Goal: Task Accomplishment & Management: Manage account settings

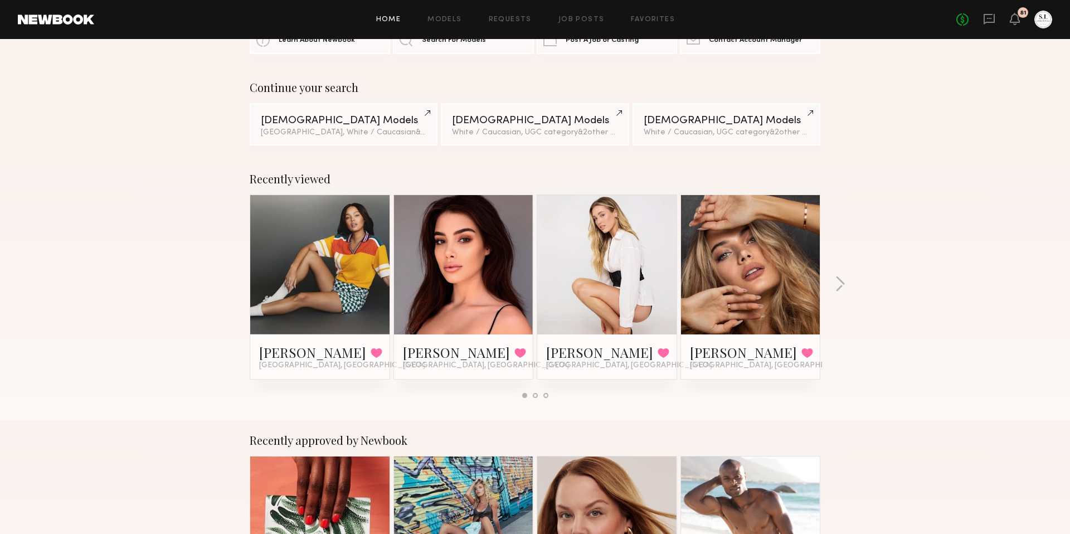
scroll to position [58, 0]
click at [838, 280] on button "button" at bounding box center [840, 284] width 11 height 18
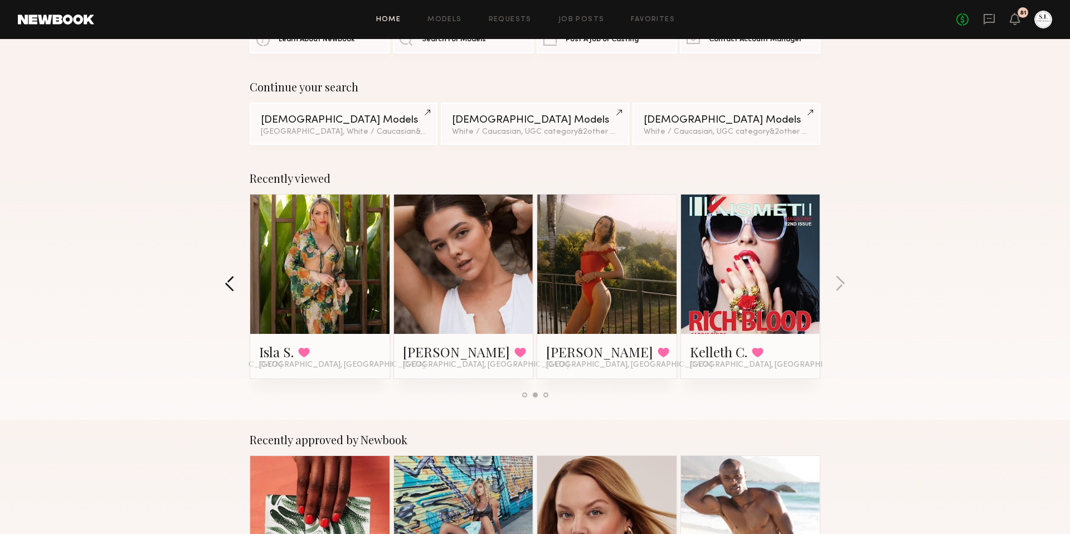
click at [228, 284] on button "button" at bounding box center [230, 284] width 11 height 18
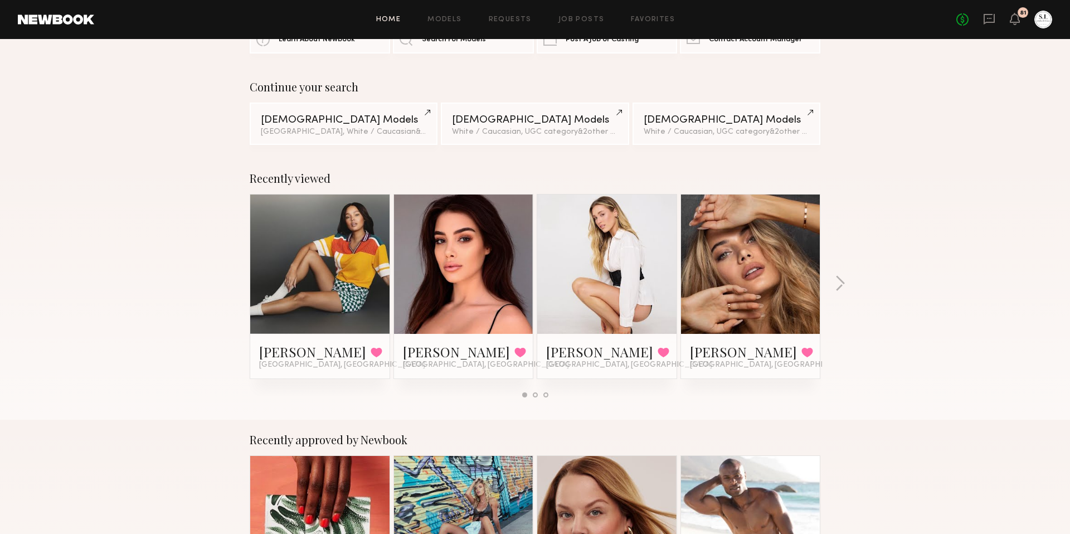
click at [980, 21] on div "No fees up to $5,000 81" at bounding box center [1004, 20] width 96 height 18
click at [981, 19] on div "No fees up to $5,000 81" at bounding box center [1004, 20] width 96 height 18
click at [983, 17] on icon at bounding box center [988, 19] width 11 height 11
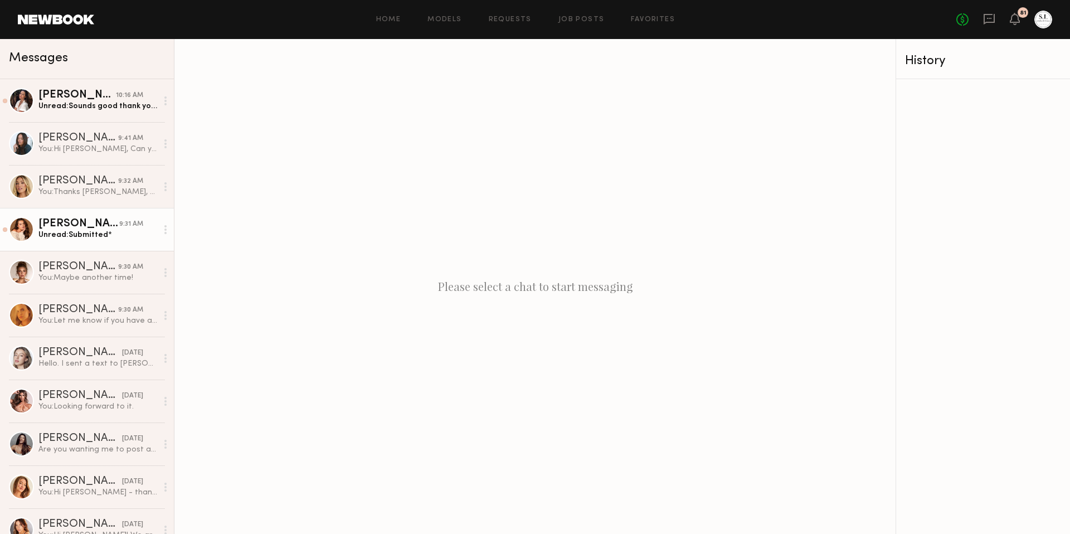
click at [75, 222] on div "[PERSON_NAME]" at bounding box center [78, 223] width 81 height 11
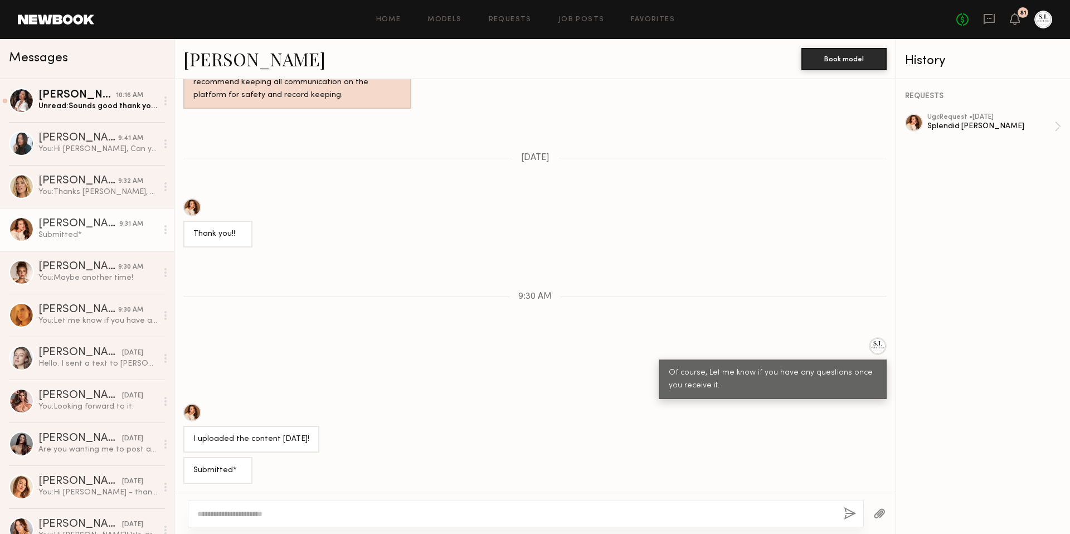
scroll to position [1450, 0]
click at [284, 511] on textarea at bounding box center [515, 513] width 637 height 11
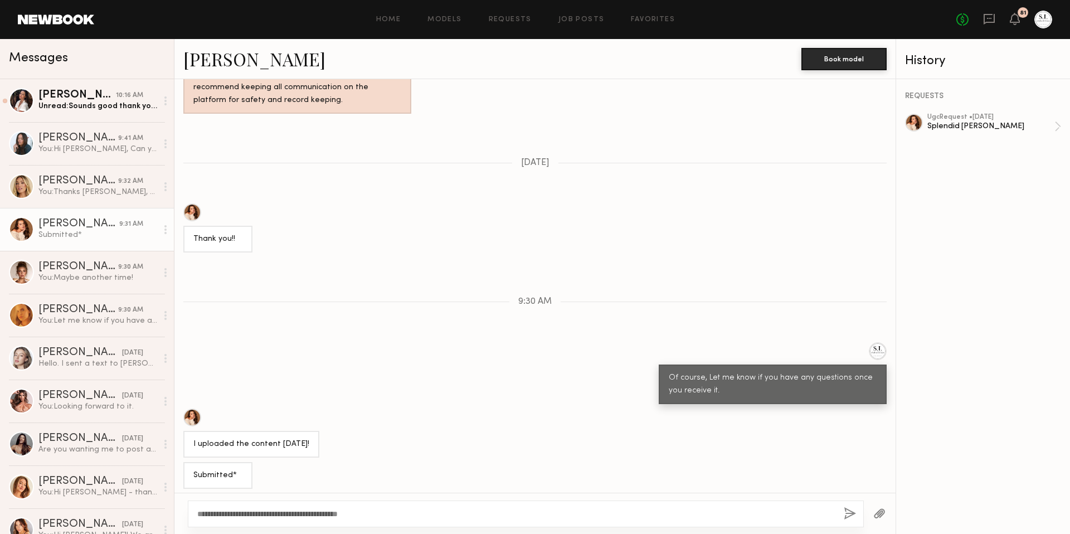
type textarea "**********"
click at [851, 514] on button "button" at bounding box center [849, 514] width 12 height 14
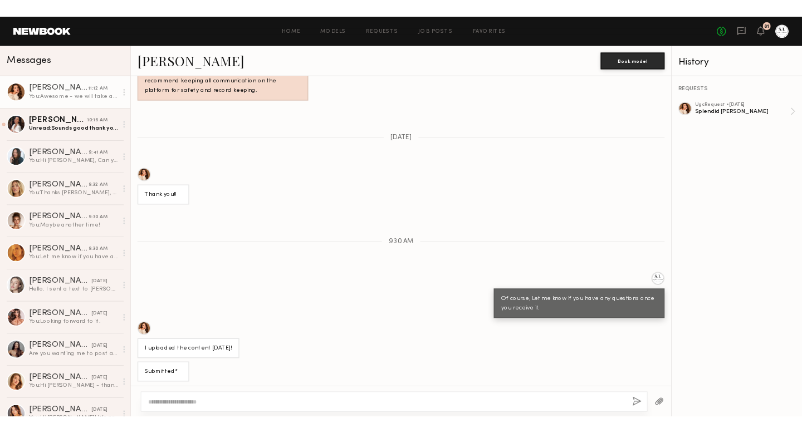
scroll to position [1566, 0]
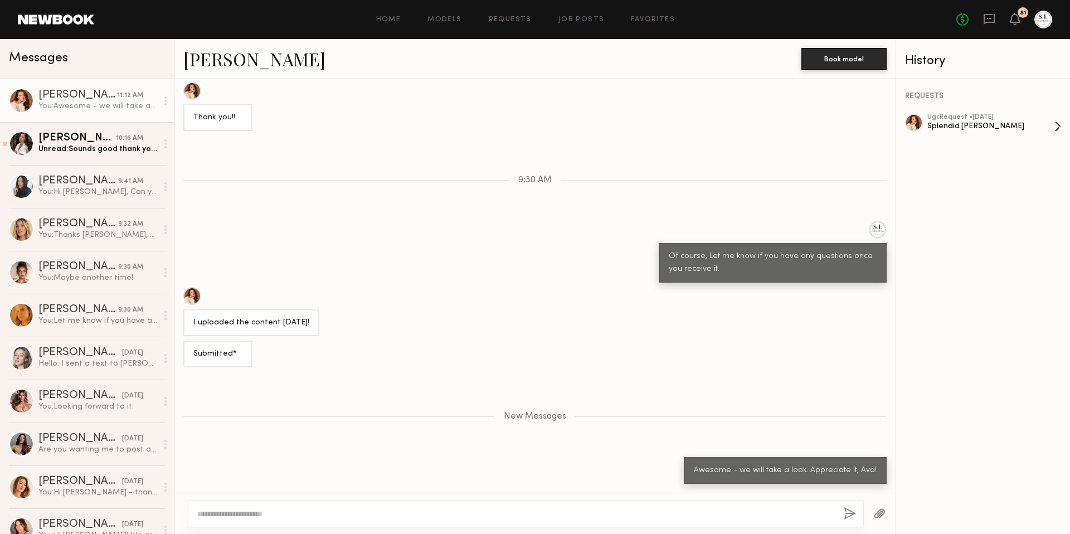
click at [960, 120] on div "ugc Request • 09/26/2025" at bounding box center [990, 117] width 127 height 7
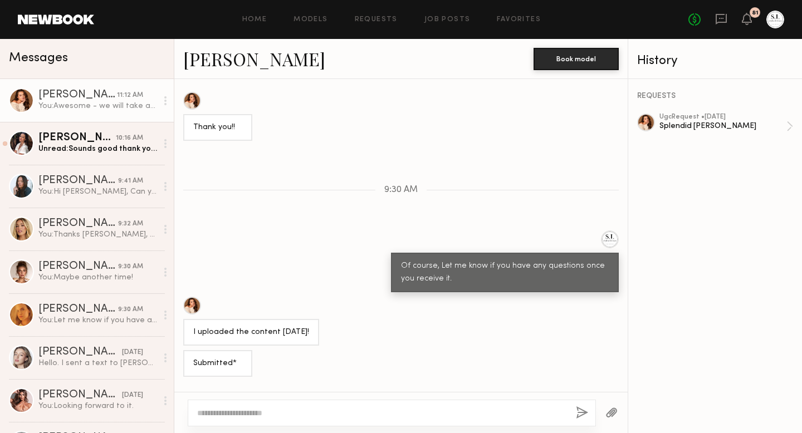
scroll to position [1662, 0]
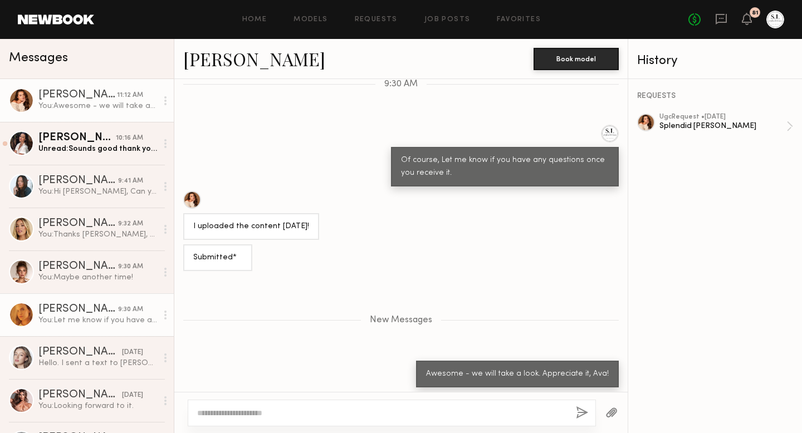
click at [83, 309] on div "[PERSON_NAME]" at bounding box center [78, 309] width 80 height 11
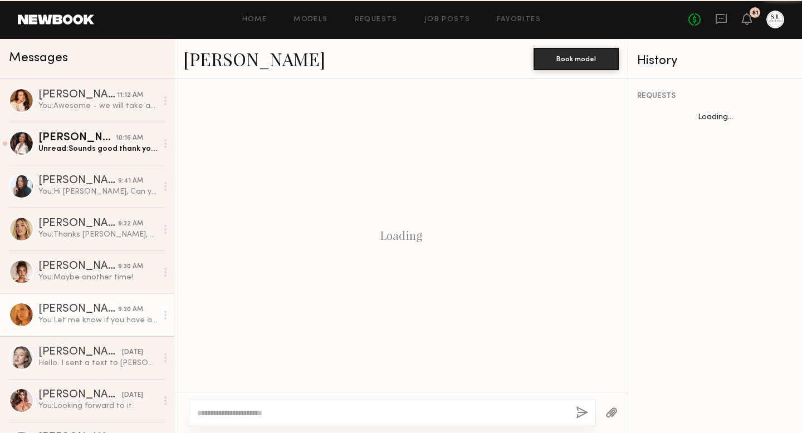
scroll to position [856, 0]
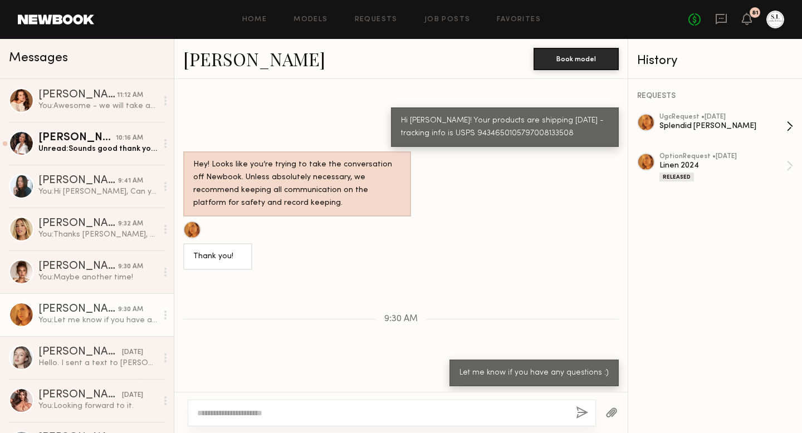
click at [682, 121] on div "Splendid [PERSON_NAME]" at bounding box center [723, 126] width 127 height 11
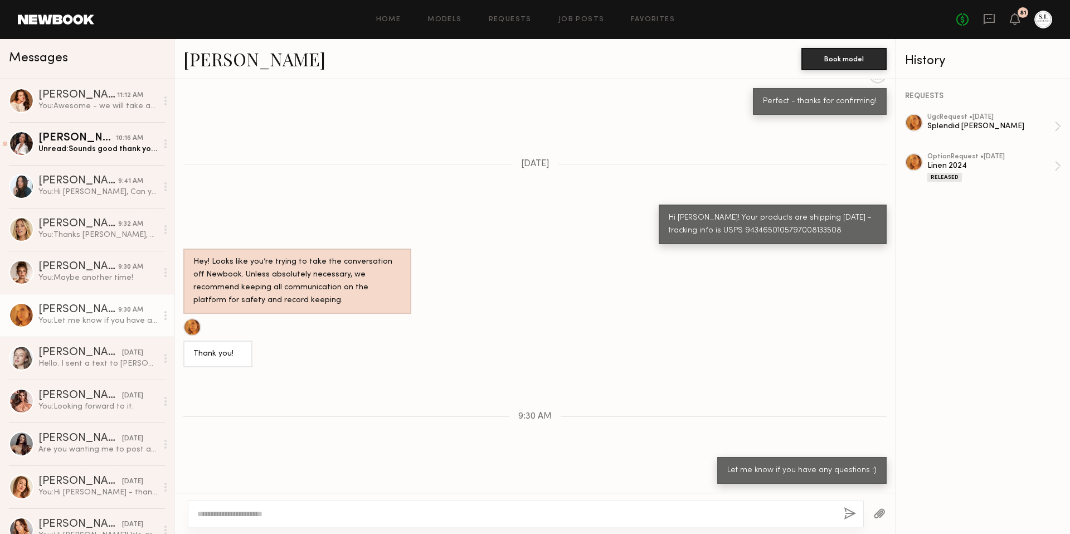
scroll to position [759, 0]
click at [80, 101] on div "You: Awesome - we will take a look. Appreciate it, Ava!" at bounding box center [97, 106] width 119 height 11
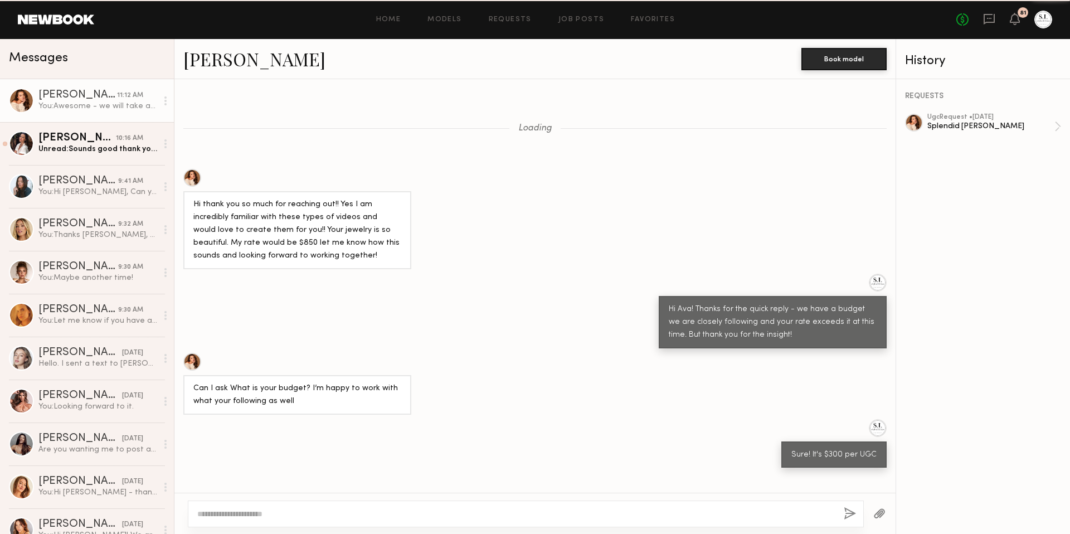
scroll to position [1481, 0]
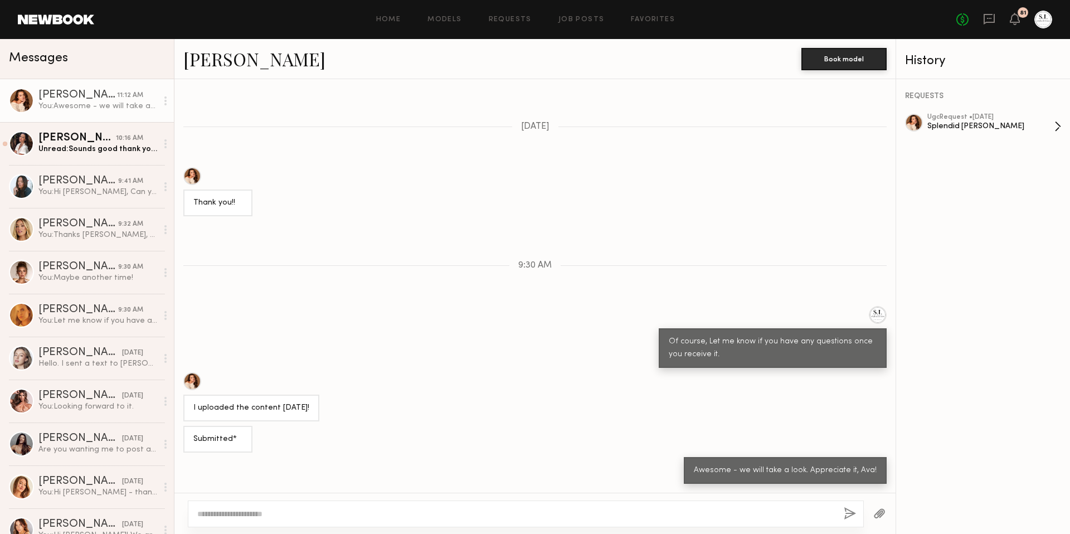
click at [962, 126] on div "Splendid [PERSON_NAME]" at bounding box center [990, 126] width 127 height 11
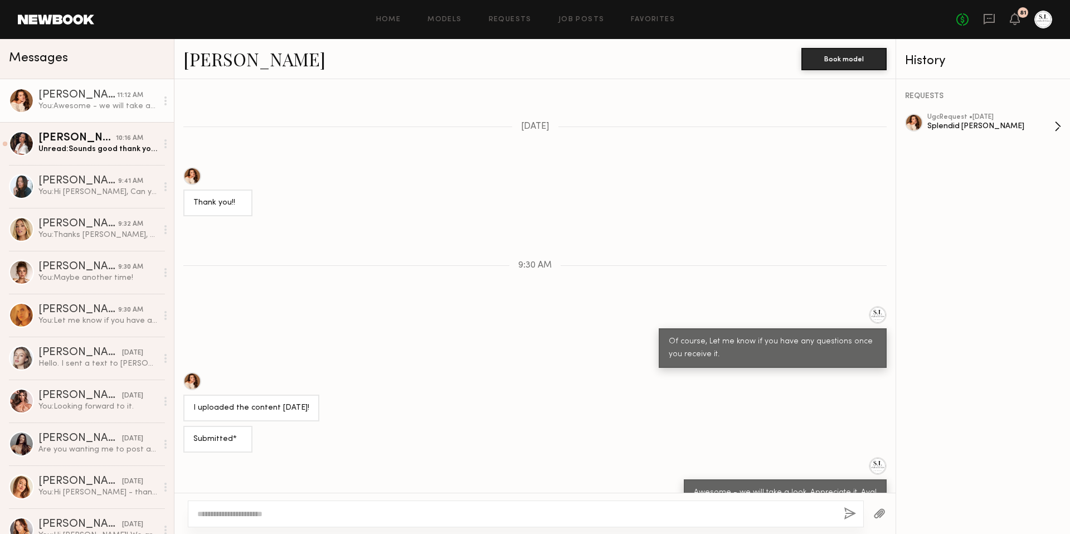
scroll to position [1531, 0]
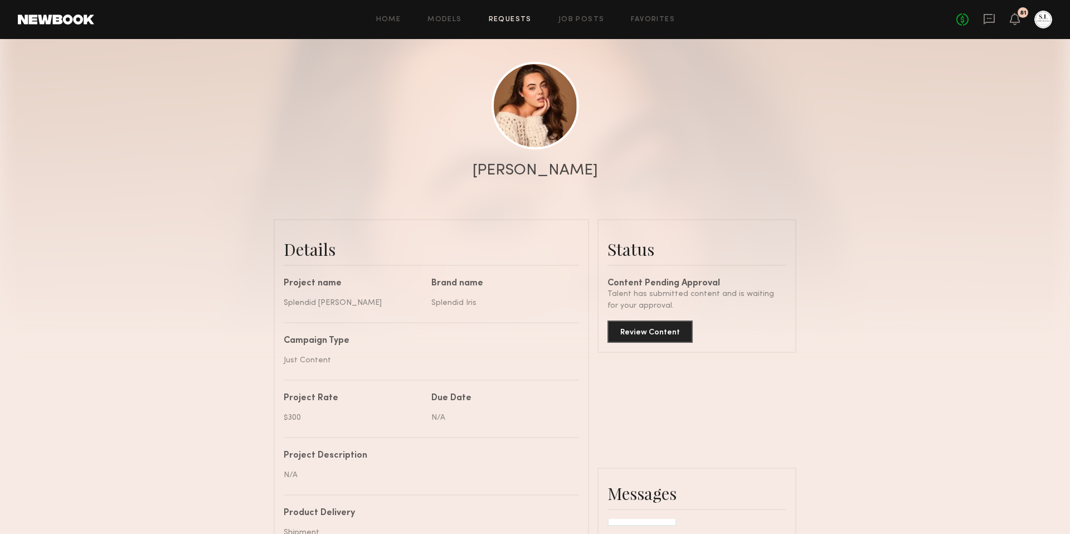
scroll to position [101, 0]
click at [655, 325] on button "Review Content" at bounding box center [649, 329] width 85 height 22
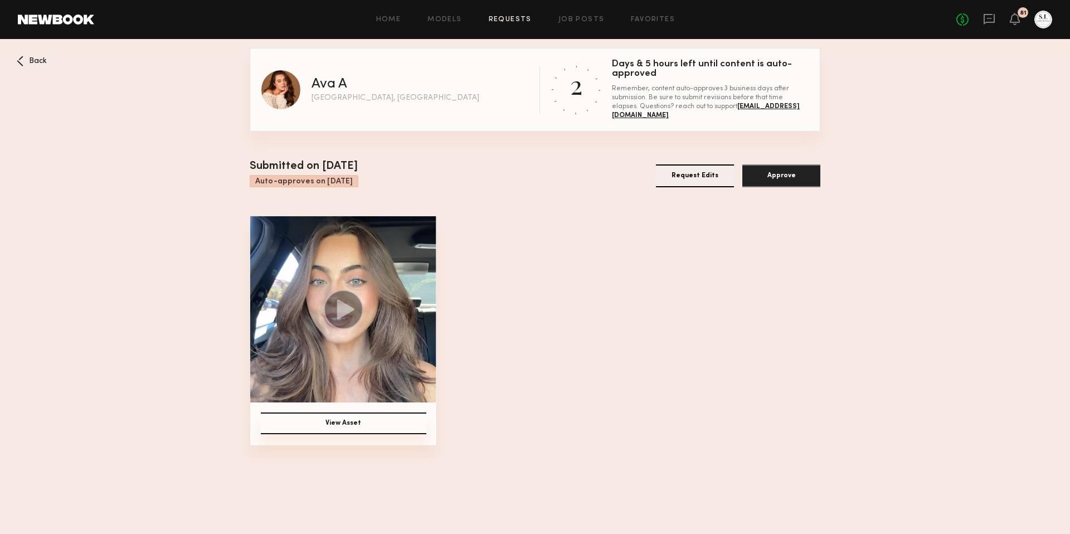
click at [346, 427] on button "View Asset" at bounding box center [343, 423] width 165 height 22
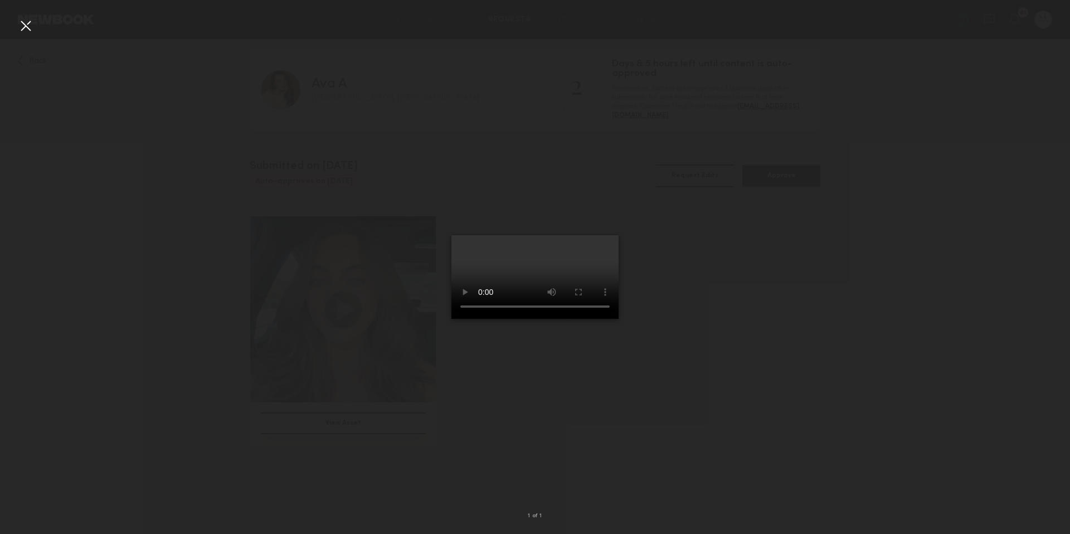
click at [33, 36] on div at bounding box center [535, 258] width 1070 height 480
click at [29, 32] on div at bounding box center [26, 26] width 18 height 18
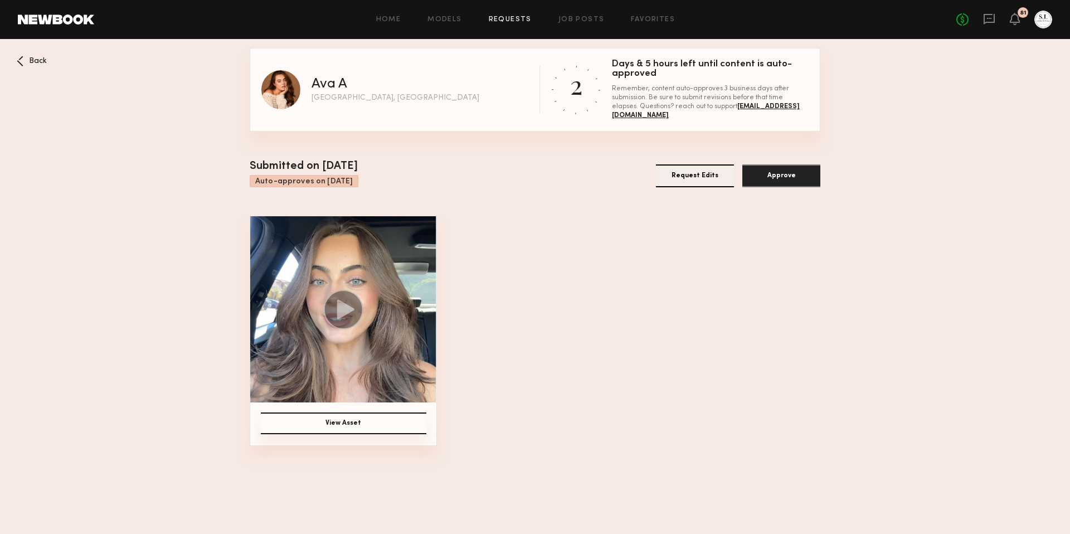
click at [348, 310] on icon at bounding box center [345, 308] width 17 height 19
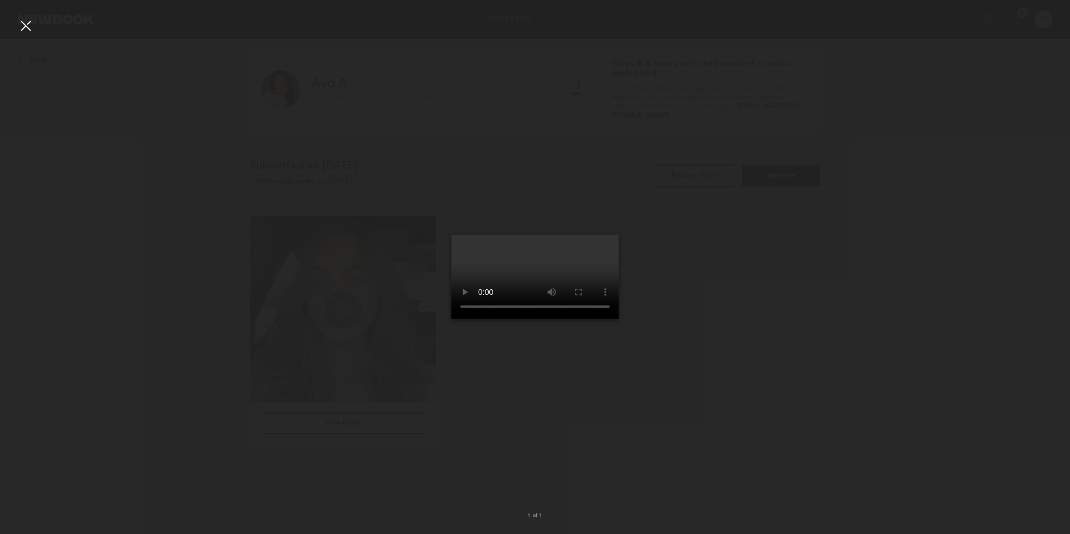
click at [717, 418] on div at bounding box center [535, 258] width 1070 height 480
drag, startPoint x: 22, startPoint y: 18, endPoint x: 71, endPoint y: 42, distance: 54.6
click at [22, 18] on div at bounding box center [26, 26] width 18 height 18
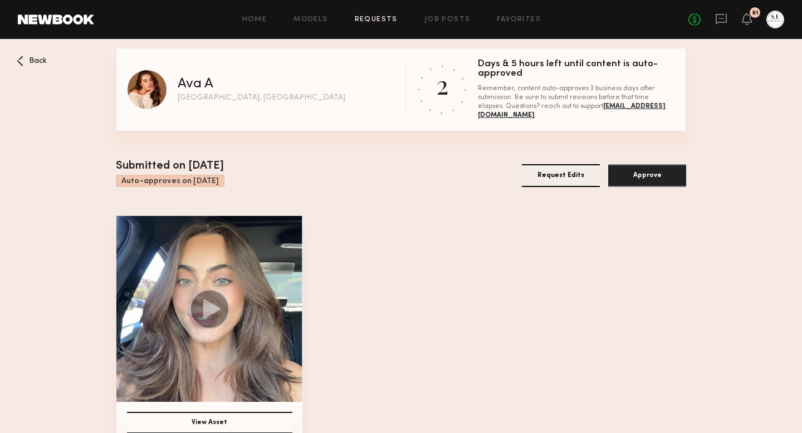
click at [206, 309] on icon at bounding box center [211, 308] width 17 height 19
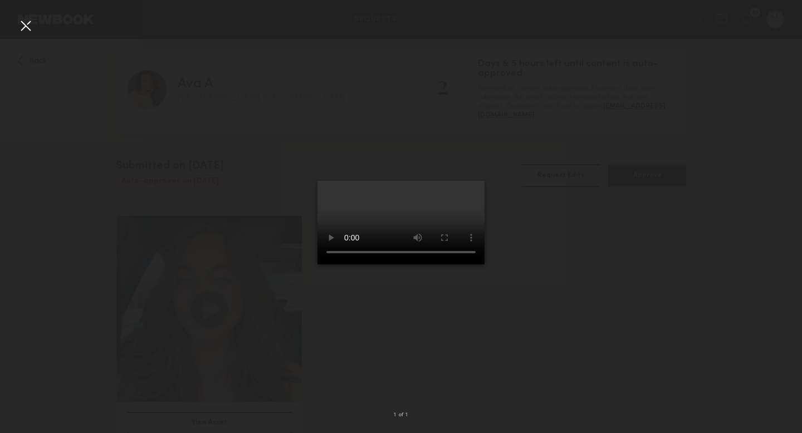
click at [26, 26] on div at bounding box center [26, 26] width 18 height 18
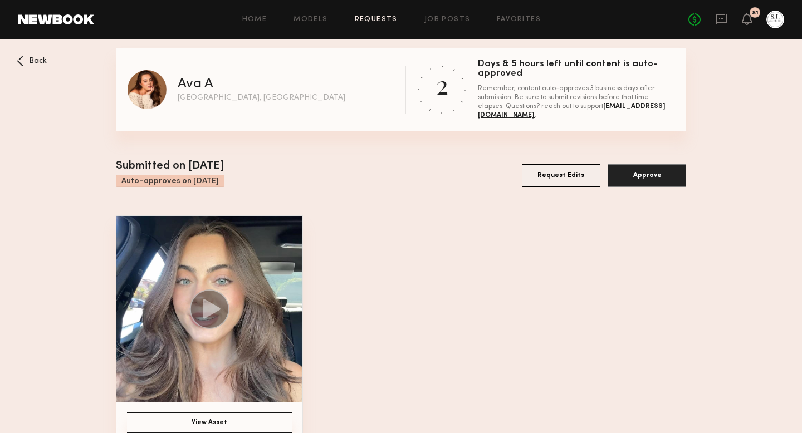
click at [211, 292] on circle at bounding box center [210, 310] width 40 height 40
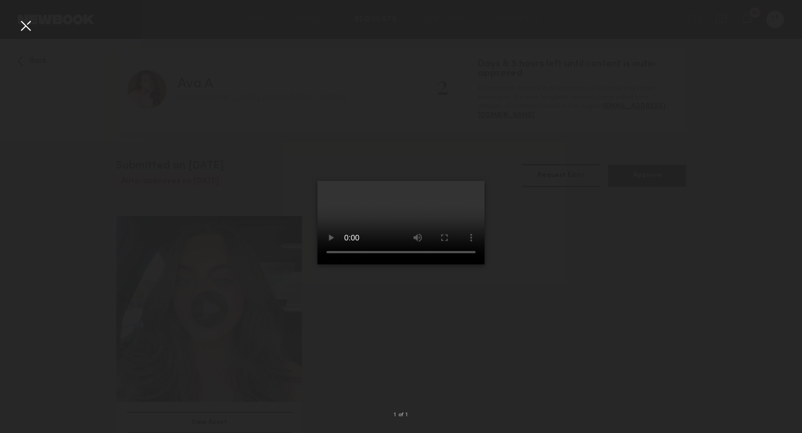
click at [23, 24] on div at bounding box center [26, 26] width 18 height 18
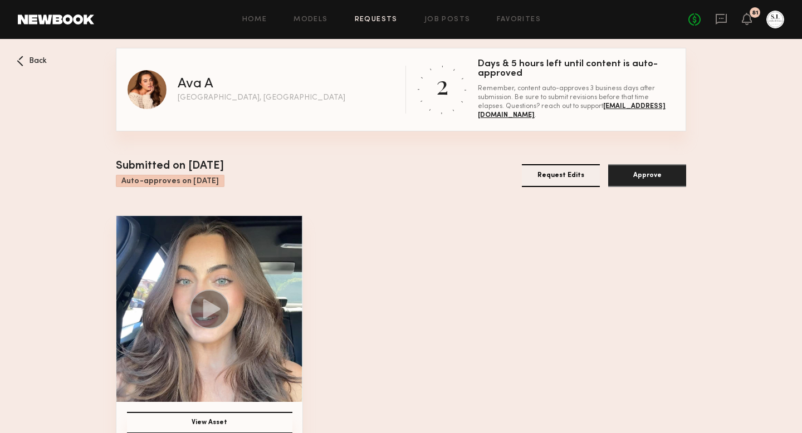
click at [659, 177] on button "Approve" at bounding box center [647, 175] width 78 height 23
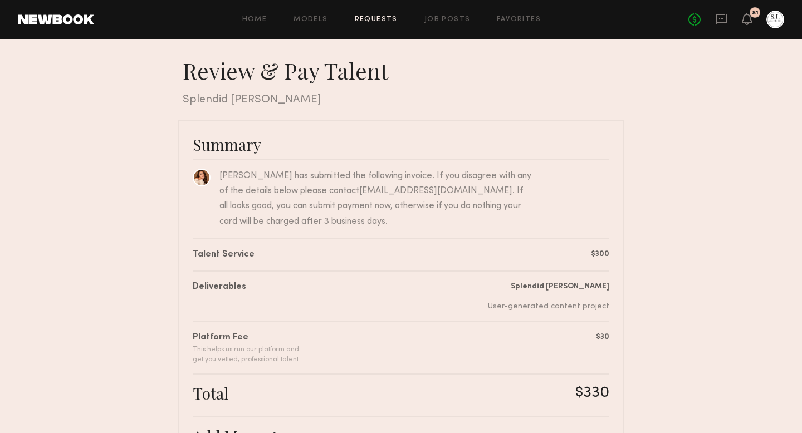
scroll to position [237, 0]
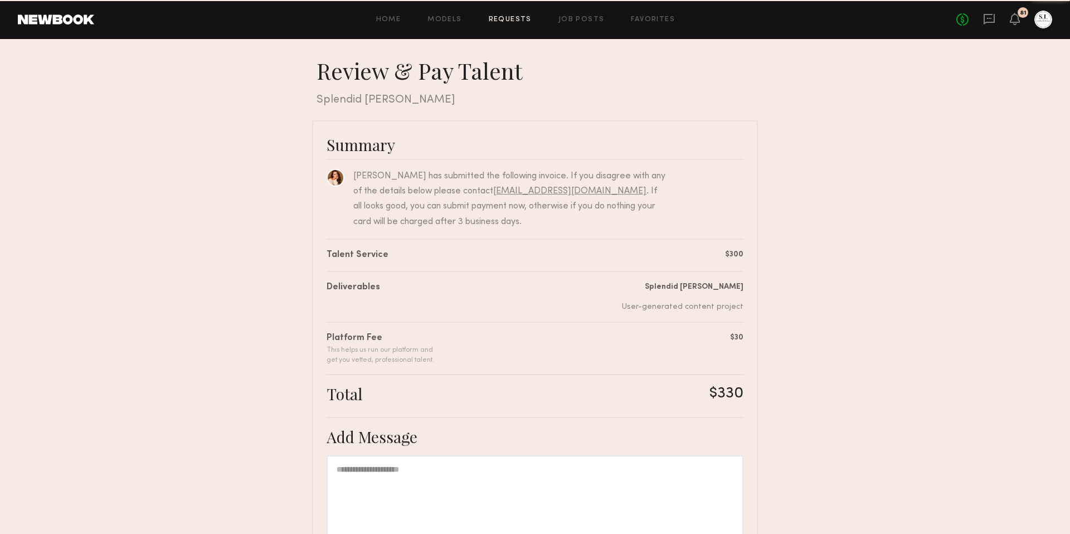
scroll to position [136, 0]
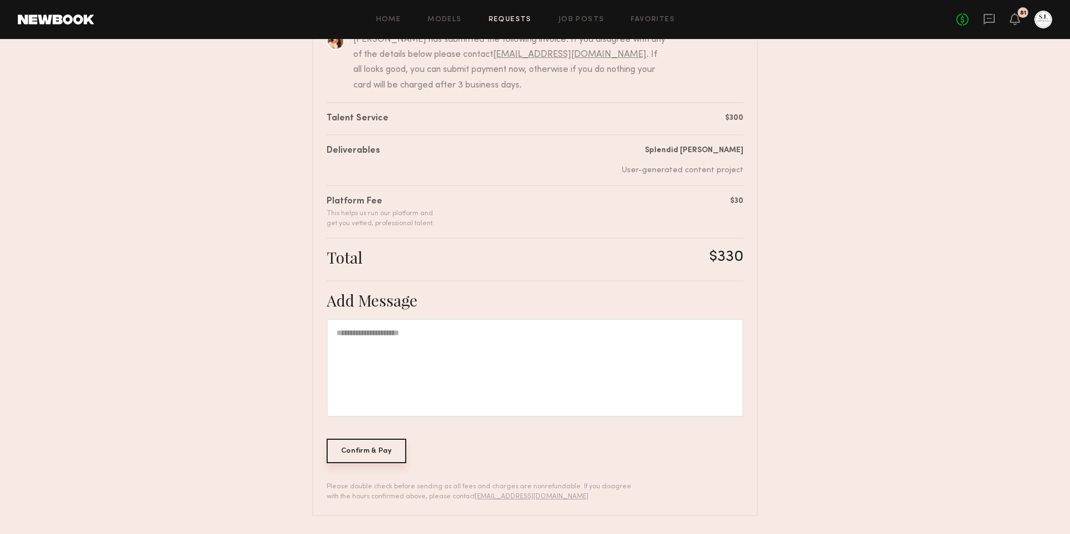
click at [357, 452] on div "Confirm & Pay" at bounding box center [366, 450] width 80 height 25
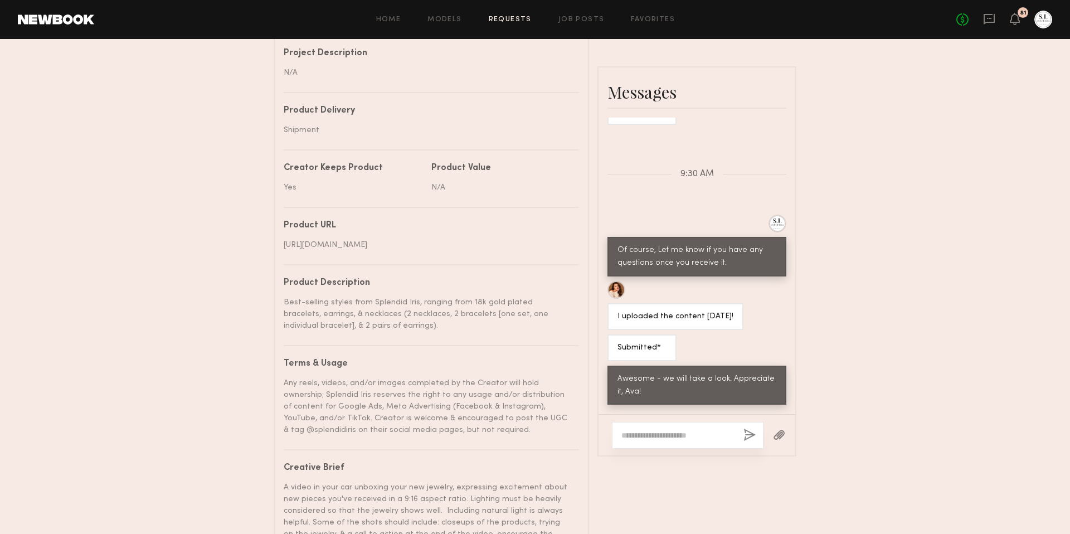
scroll to position [362, 0]
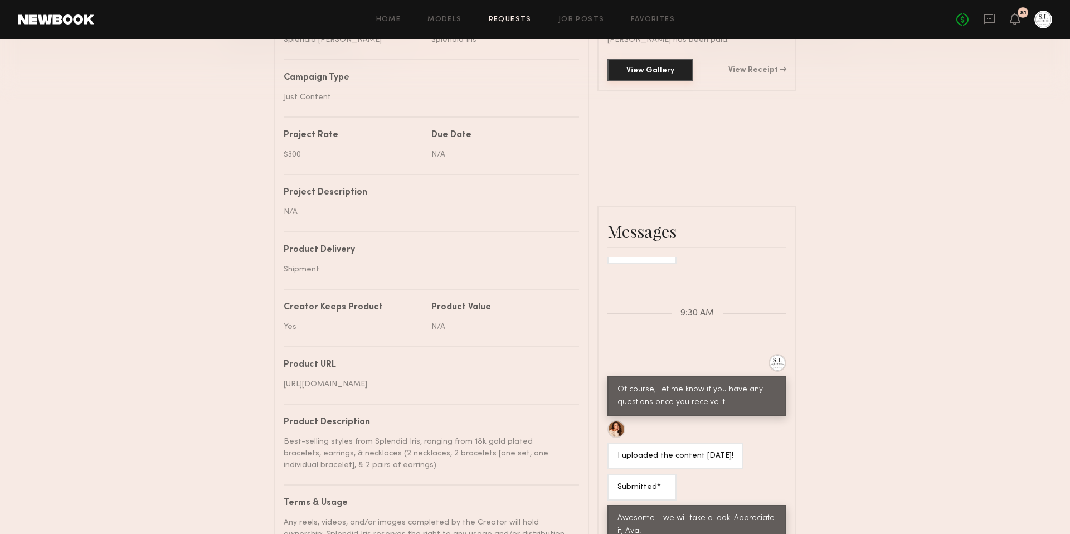
click at [650, 71] on button "View Gallery" at bounding box center [649, 69] width 85 height 22
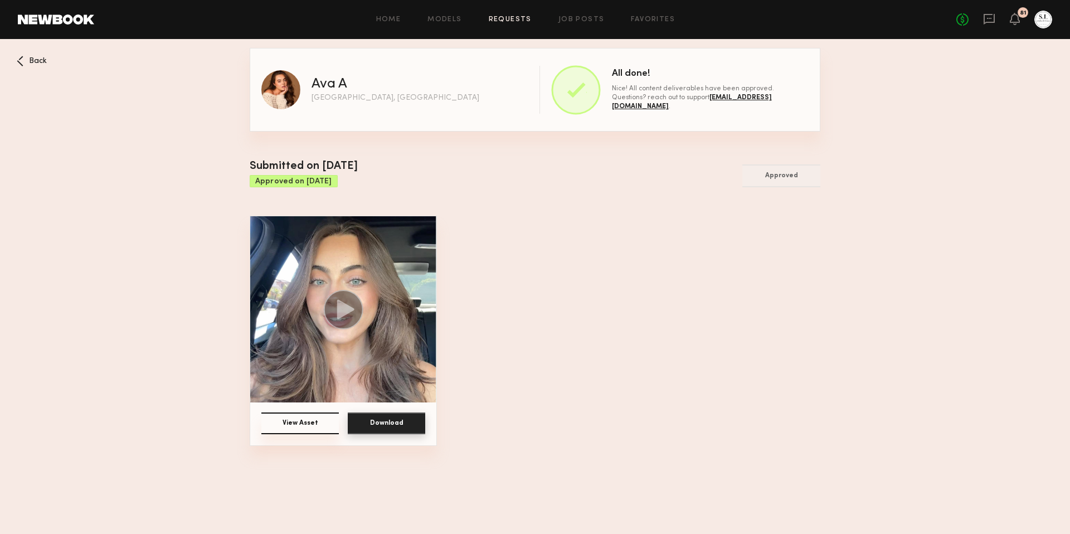
click at [383, 429] on button "Download" at bounding box center [386, 423] width 77 height 22
click at [32, 60] on span "Back" at bounding box center [38, 61] width 18 height 8
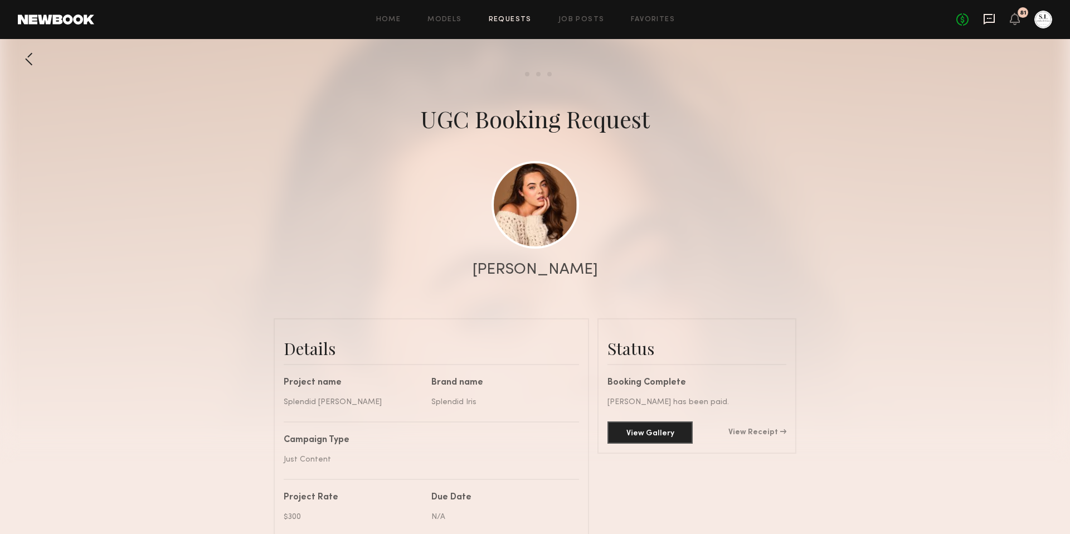
click at [988, 21] on icon at bounding box center [989, 19] width 12 height 12
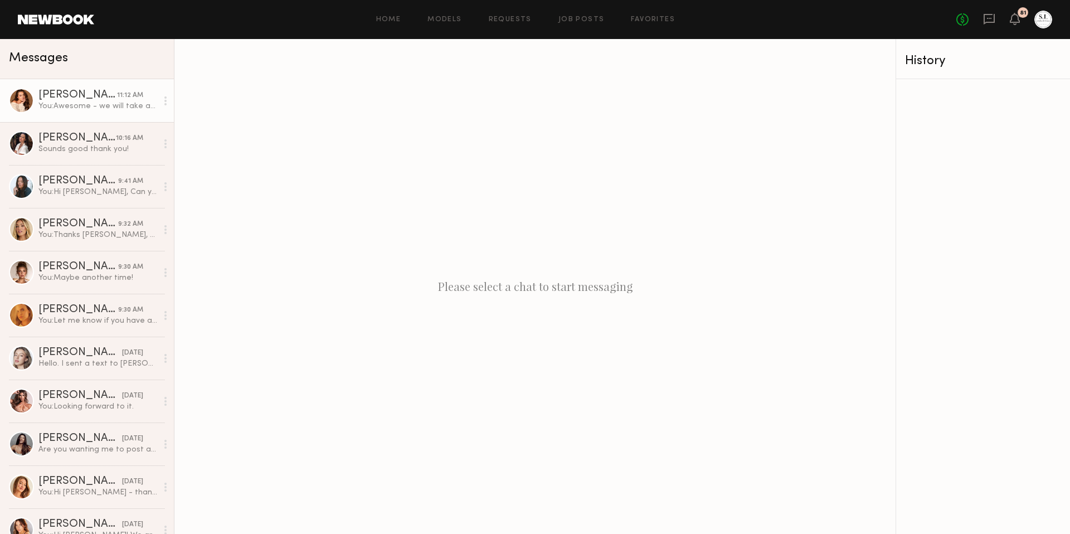
click at [61, 110] on div "You: Awesome - we will take a look. Appreciate it, Ava!" at bounding box center [97, 106] width 119 height 11
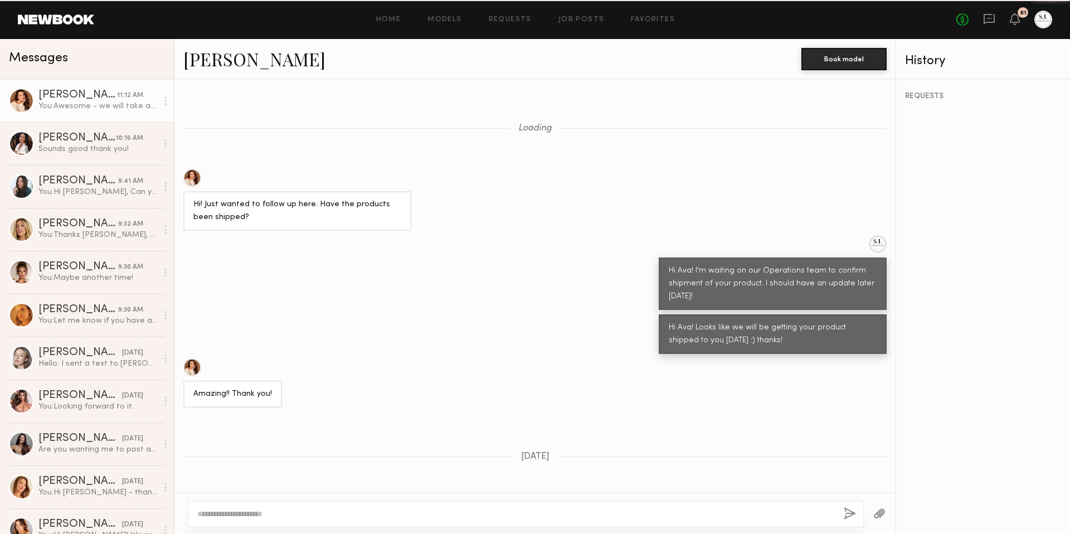
scroll to position [550, 0]
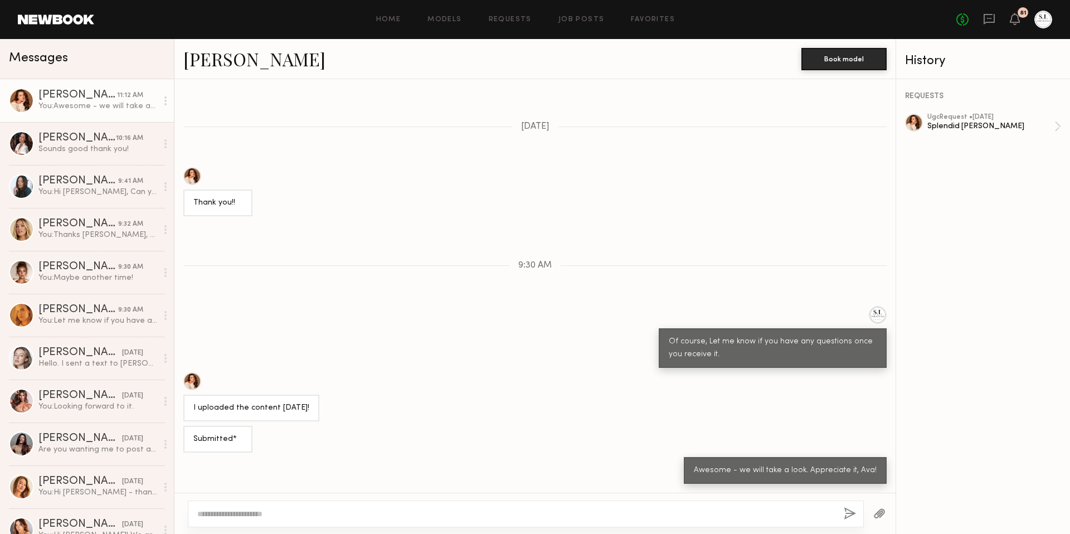
click at [365, 514] on textarea at bounding box center [515, 513] width 637 height 11
type textarea "**********"
drag, startPoint x: 845, startPoint y: 509, endPoint x: 836, endPoint y: 487, distance: 23.7
click at [845, 509] on button "button" at bounding box center [849, 514] width 12 height 14
